Goal: Entertainment & Leisure: Consume media (video, audio)

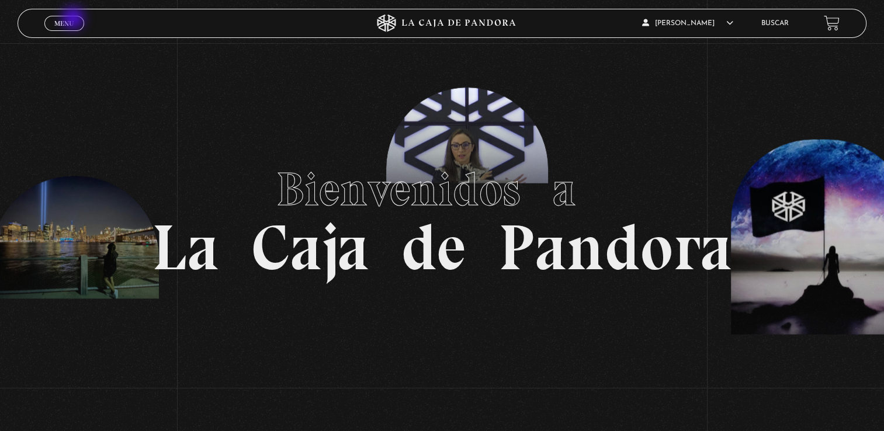
click at [74, 19] on link "Menu Cerrar" at bounding box center [64, 23] width 40 height 15
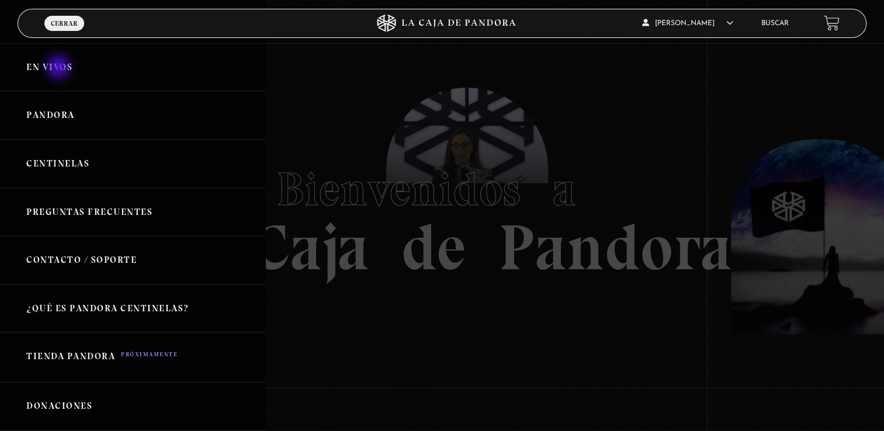
click at [60, 68] on link "En vivos" at bounding box center [132, 67] width 265 height 49
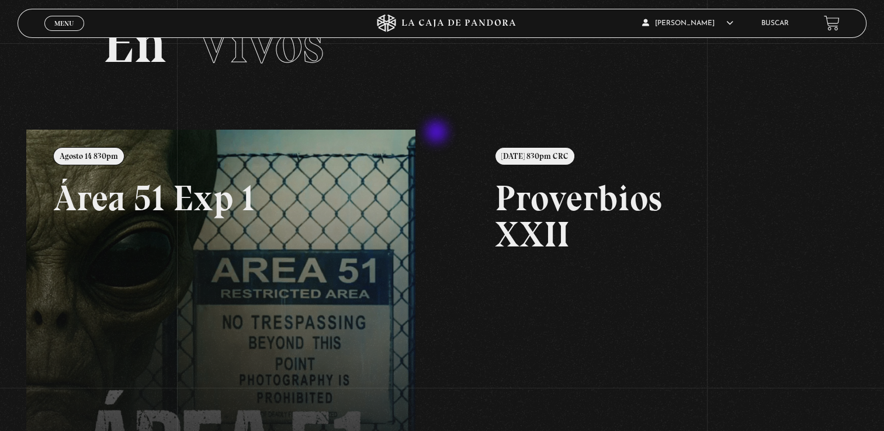
scroll to position [58, 0]
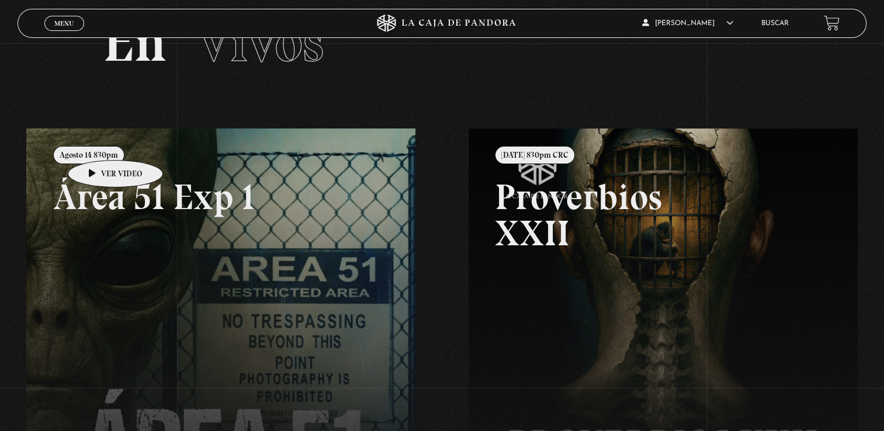
click at [97, 143] on link at bounding box center [468, 344] width 884 height 431
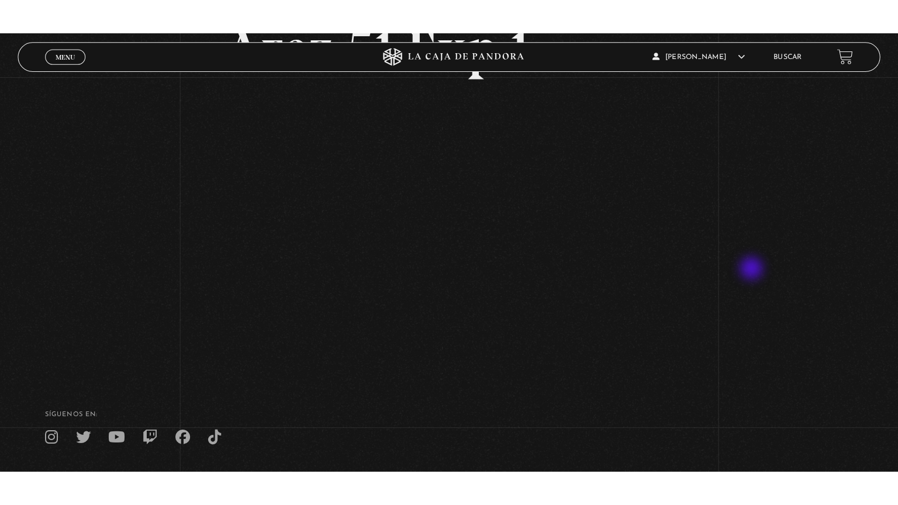
scroll to position [117, 0]
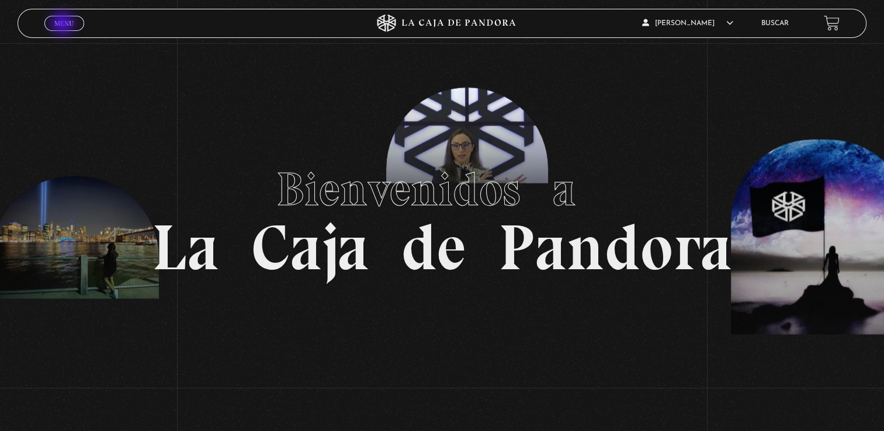
click at [64, 25] on span "Menu" at bounding box center [63, 23] width 19 height 7
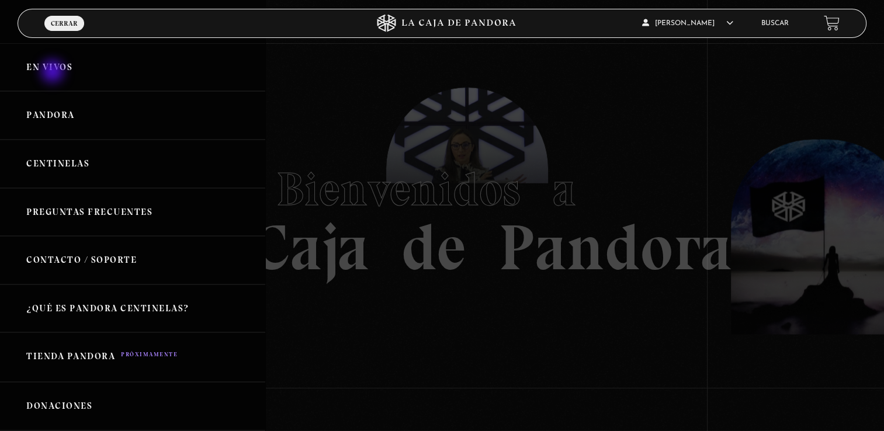
click at [54, 72] on link "En vivos" at bounding box center [132, 67] width 265 height 49
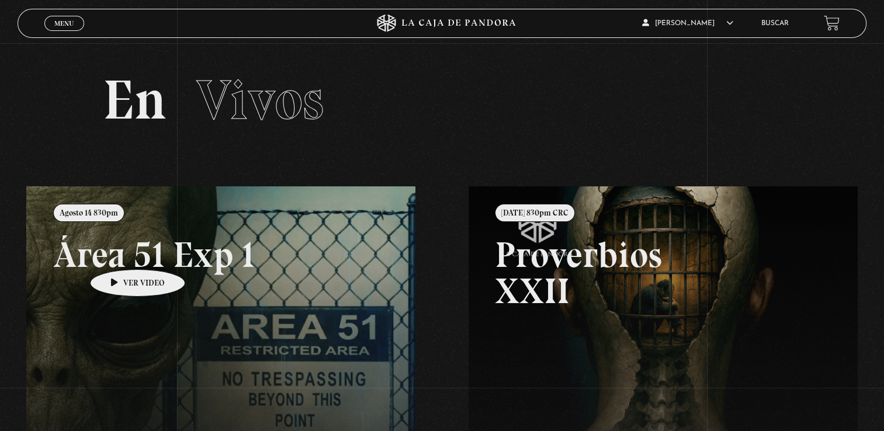
click at [119, 252] on link at bounding box center [468, 401] width 884 height 431
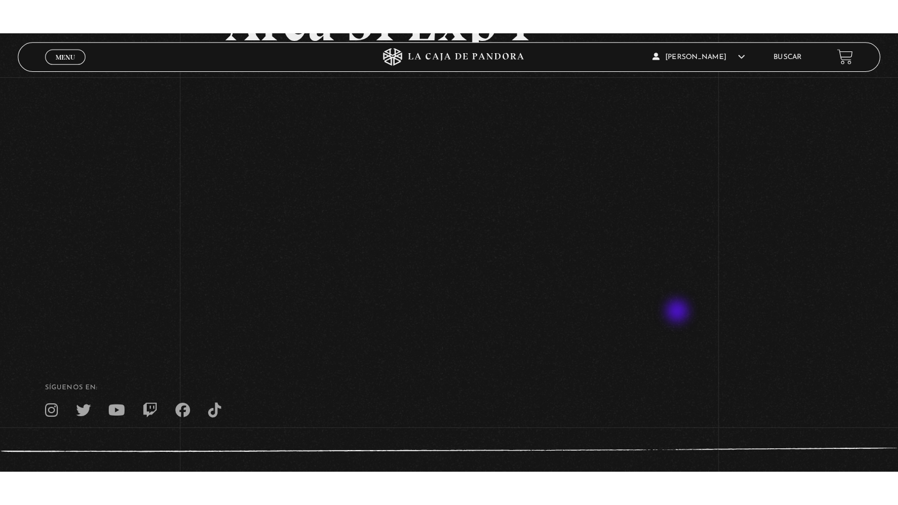
scroll to position [145, 0]
